Goal: Transaction & Acquisition: Purchase product/service

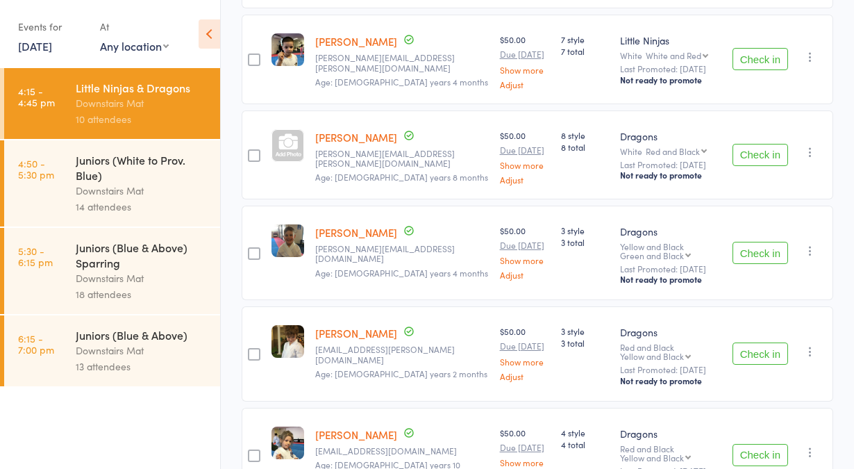
drag, startPoint x: 0, startPoint y: 0, endPoint x: 179, endPoint y: 215, distance: 280.1
click at [179, 215] on div "14 attendees" at bounding box center [142, 207] width 133 height 16
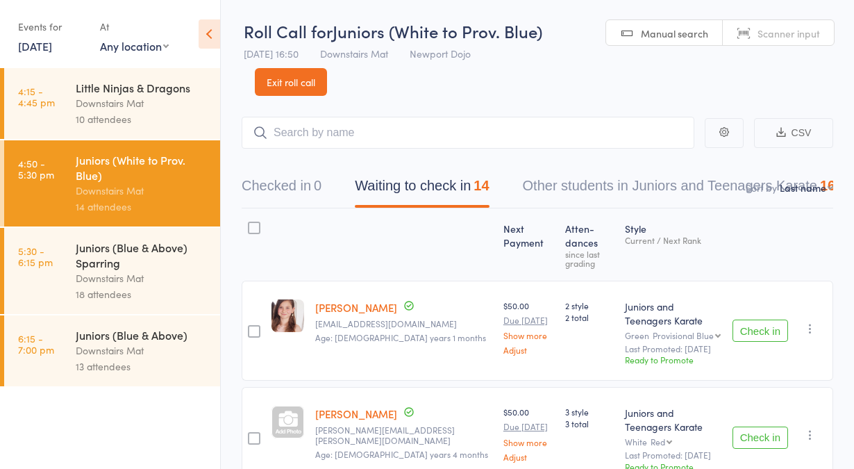
click at [269, 79] on link "Exit roll call" at bounding box center [291, 82] width 72 height 28
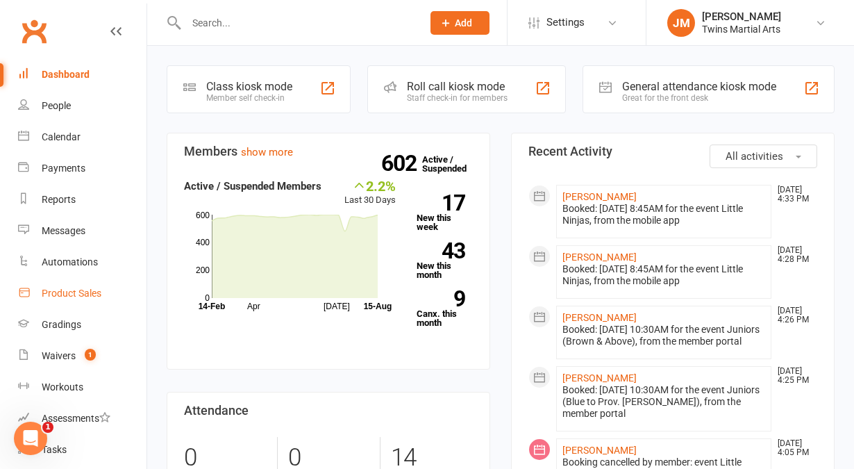
click at [56, 299] on link "Product Sales" at bounding box center [82, 293] width 128 height 31
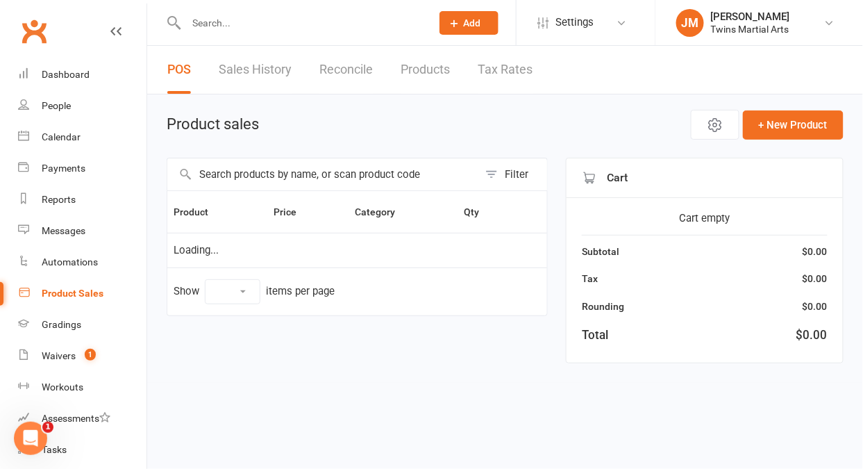
select select "10"
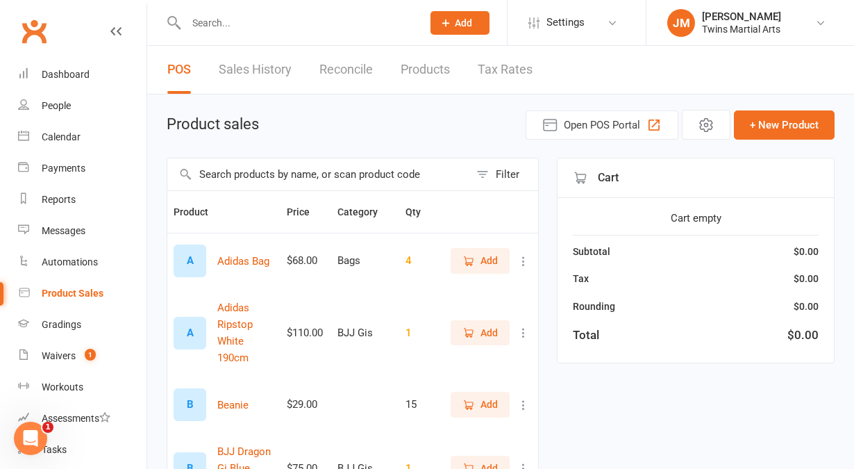
click at [362, 177] on input "text" at bounding box center [318, 174] width 302 height 32
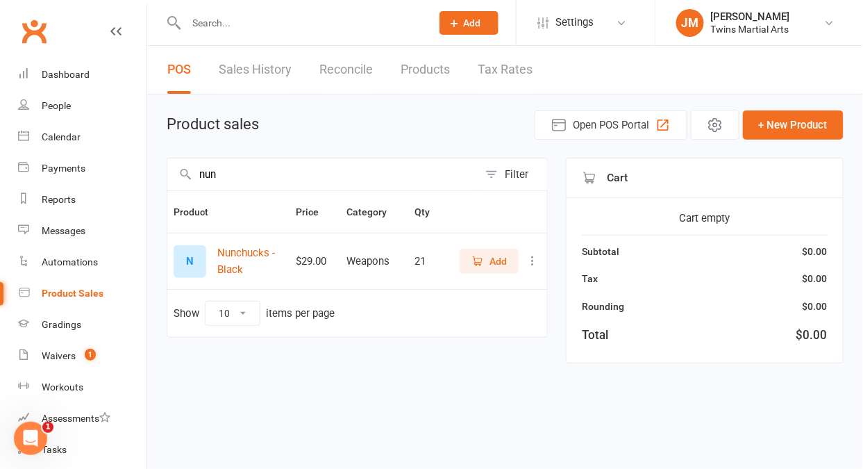
type input "nun"
click at [470, 265] on button "Add" at bounding box center [489, 261] width 59 height 25
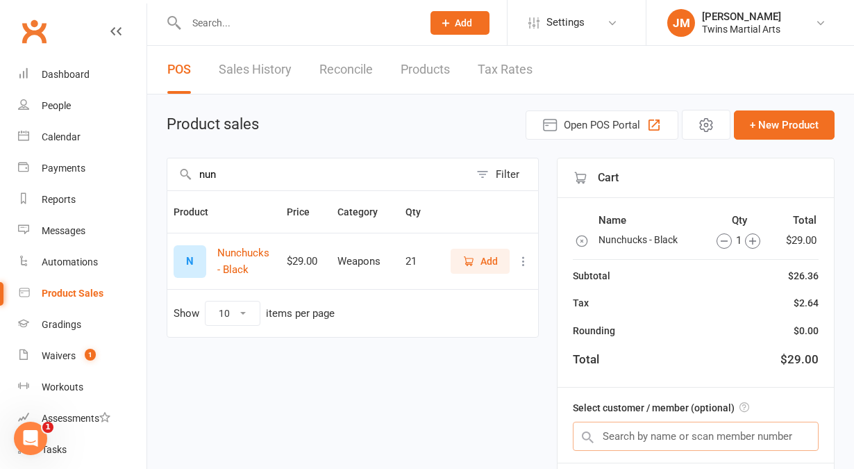
click at [643, 438] on input "text" at bounding box center [696, 435] width 246 height 29
type input "n"
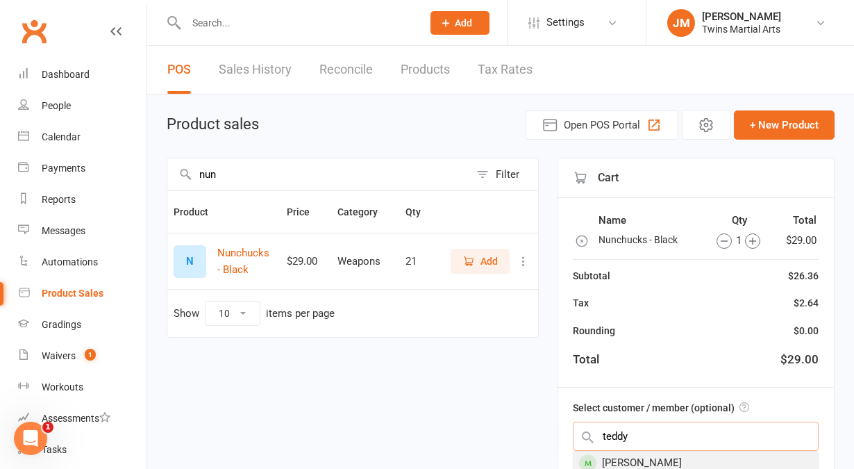
type input "teddy"
click at [662, 451] on div "[PERSON_NAME]" at bounding box center [696, 462] width 244 height 23
